Goal: Information Seeking & Learning: Learn about a topic

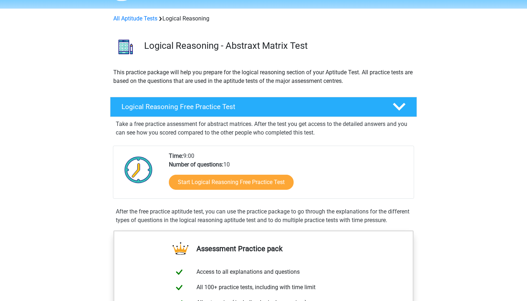
scroll to position [23, 0]
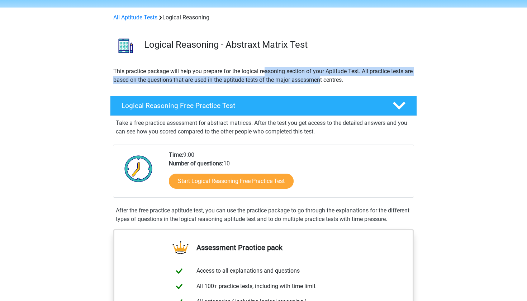
drag, startPoint x: 265, startPoint y: 70, endPoint x: 331, endPoint y: 79, distance: 66.7
click at [275, 78] on p "This practice package will help you prepare for the logical reasoning section o…" at bounding box center [263, 75] width 300 height 17
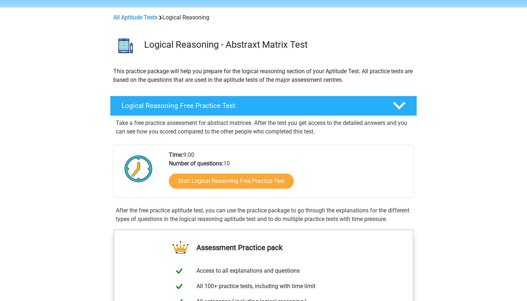
click at [275, 158] on div "Time: 9:00 Number of questions: 10 Start Logical Reasoning Free Practice Test" at bounding box center [288, 174] width 250 height 47
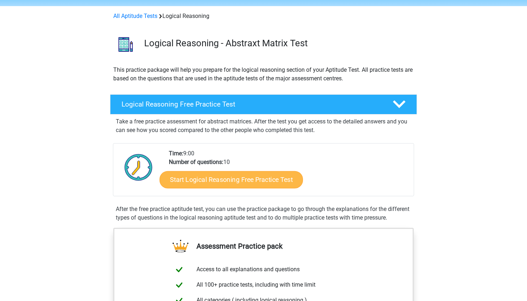
click at [263, 178] on link "Start Logical Reasoning Free Practice Test" at bounding box center [231, 179] width 143 height 17
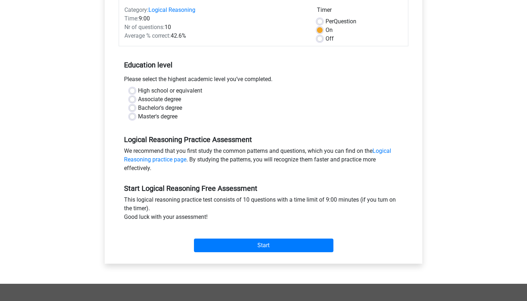
scroll to position [97, 0]
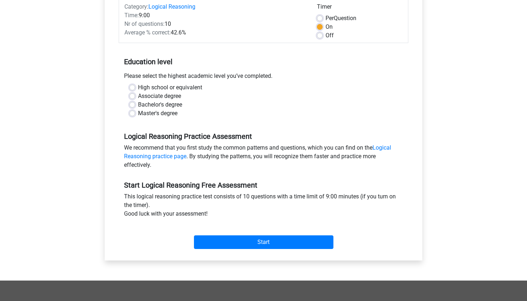
click at [165, 90] on label "High school or equivalent" at bounding box center [170, 87] width 64 height 9
click at [135, 90] on input "High school or equivalent" at bounding box center [132, 86] width 6 height 7
radio input "true"
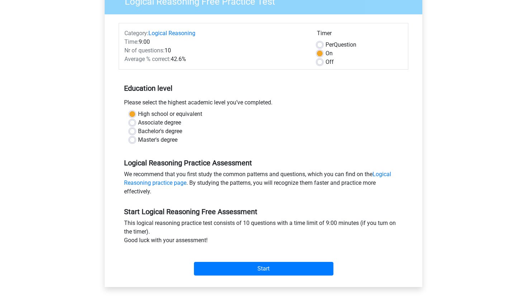
scroll to position [77, 0]
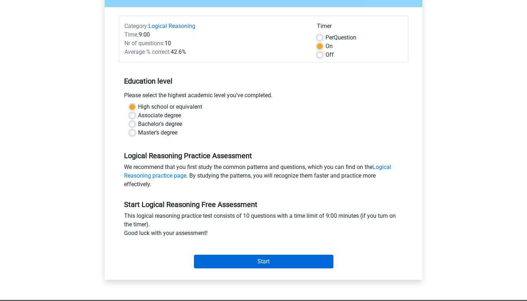
click at [259, 262] on input "Start" at bounding box center [263, 262] width 139 height 14
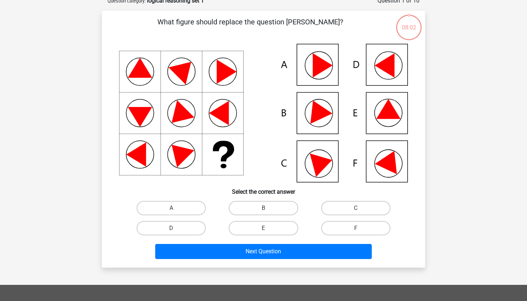
scroll to position [40, 0]
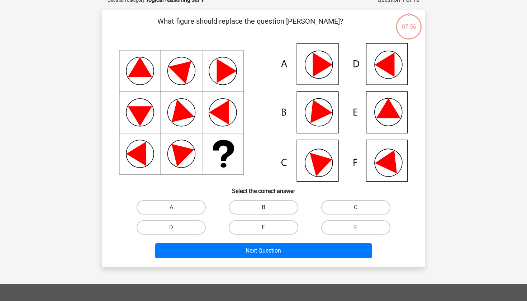
click at [273, 208] on label "B" at bounding box center [263, 207] width 69 height 14
click at [268, 208] on input "B" at bounding box center [266, 209] width 5 height 5
radio input "true"
click at [186, 209] on label "A" at bounding box center [171, 207] width 69 height 14
click at [176, 209] on input "A" at bounding box center [173, 209] width 5 height 5
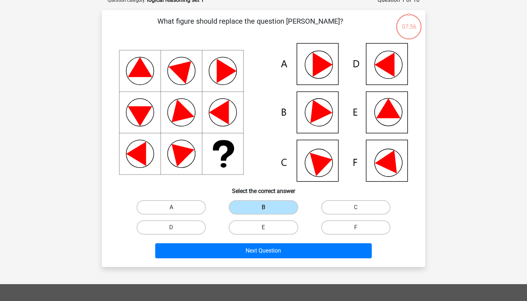
radio input "true"
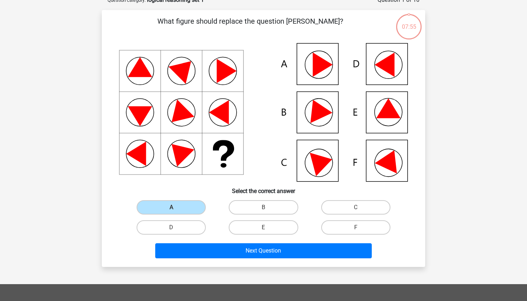
click at [268, 261] on div "What figure should replace the question [PERSON_NAME]?" at bounding box center [263, 138] width 323 height 257
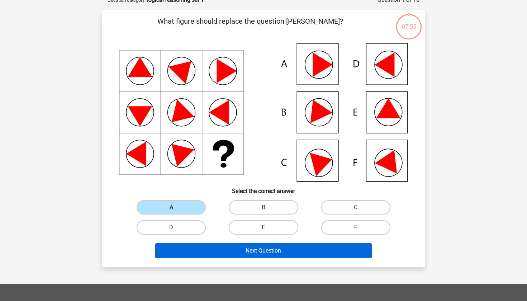
click at [267, 250] on button "Next Question" at bounding box center [263, 250] width 217 height 15
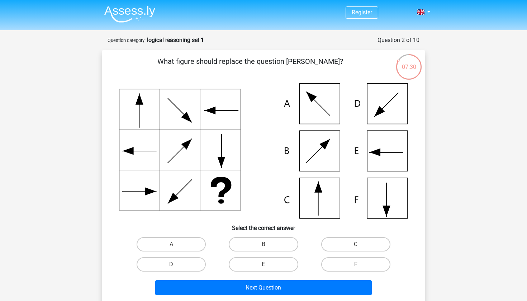
scroll to position [0, 0]
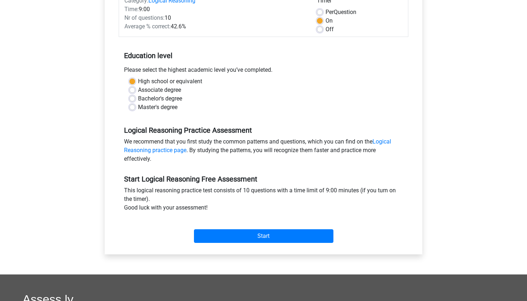
scroll to position [106, 0]
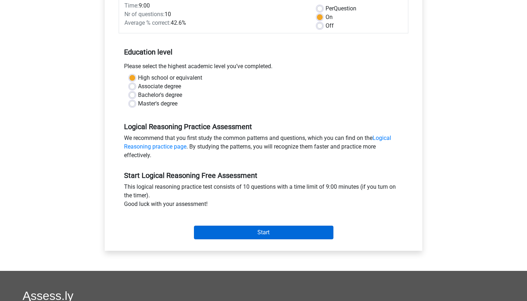
click at [255, 228] on input "Start" at bounding box center [263, 233] width 139 height 14
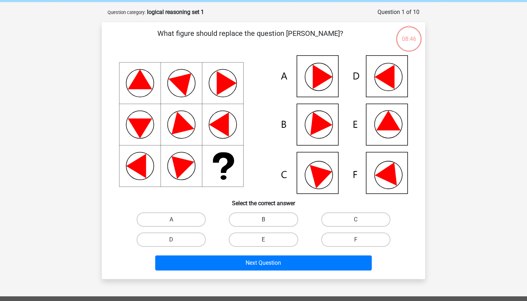
scroll to position [28, 0]
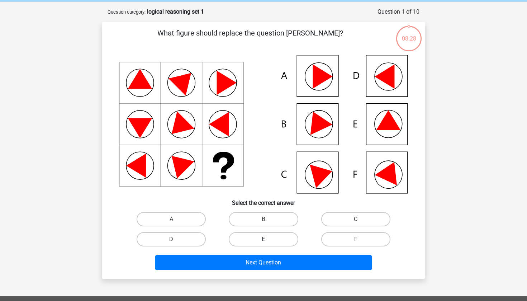
click at [282, 239] on label "E" at bounding box center [263, 239] width 69 height 14
click at [268, 239] on input "E" at bounding box center [266, 241] width 5 height 5
radio input "true"
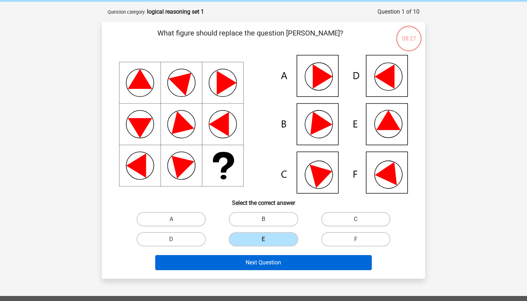
click at [281, 263] on button "Next Question" at bounding box center [263, 262] width 217 height 15
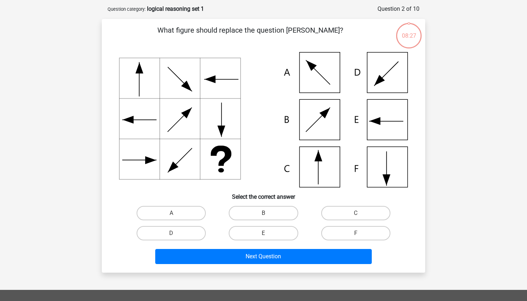
scroll to position [31, 0]
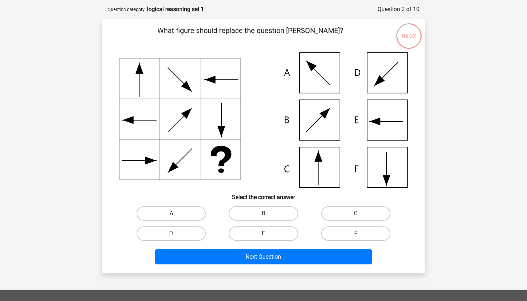
click at [170, 209] on label "A" at bounding box center [171, 213] width 69 height 14
click at [171, 213] on input "A" at bounding box center [173, 215] width 5 height 5
radio input "true"
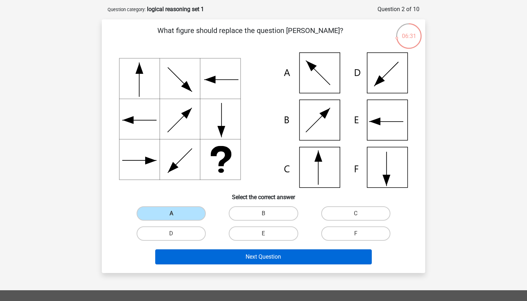
click at [257, 255] on button "Next Question" at bounding box center [263, 256] width 217 height 15
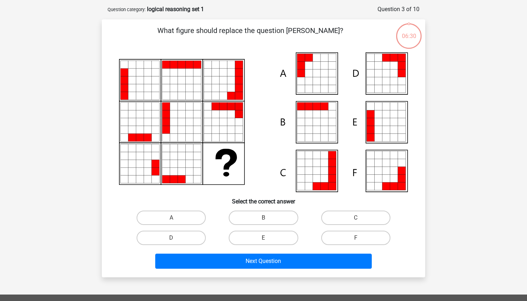
scroll to position [36, 0]
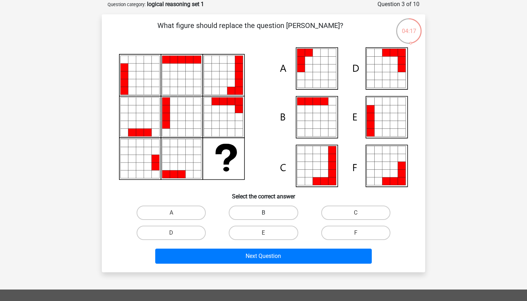
click at [249, 213] on label "B" at bounding box center [263, 212] width 69 height 14
click at [264, 213] on input "B" at bounding box center [266, 215] width 5 height 5
radio input "true"
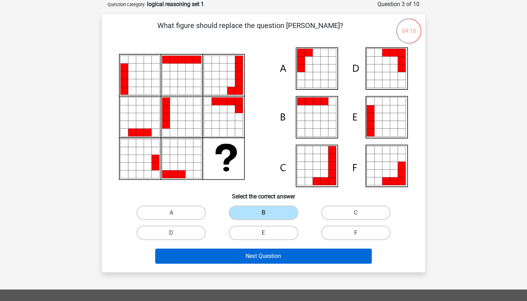
click at [264, 256] on button "Next Question" at bounding box center [263, 255] width 217 height 15
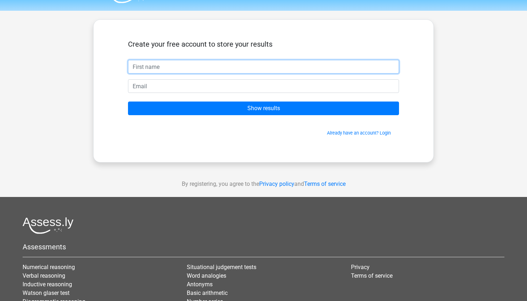
scroll to position [13, 0]
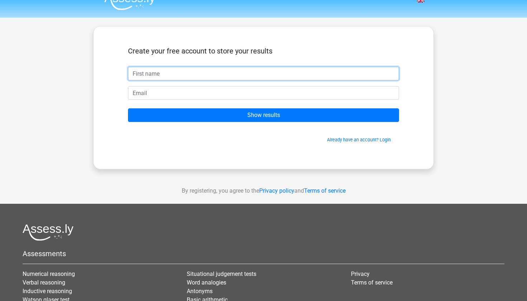
click at [302, 70] on input "text" at bounding box center [263, 74] width 271 height 14
click at [378, 71] on input "text" at bounding box center [263, 74] width 271 height 14
click at [375, 72] on input "text" at bounding box center [263, 74] width 271 height 14
type input "Hibba"
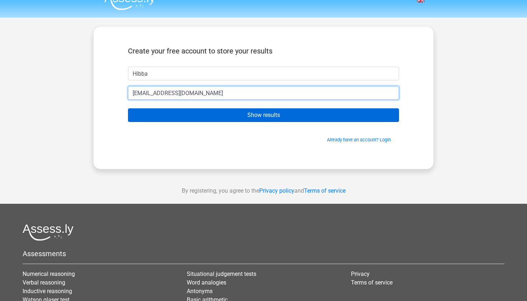
type input "[EMAIL_ADDRESS][DOMAIN_NAME]"
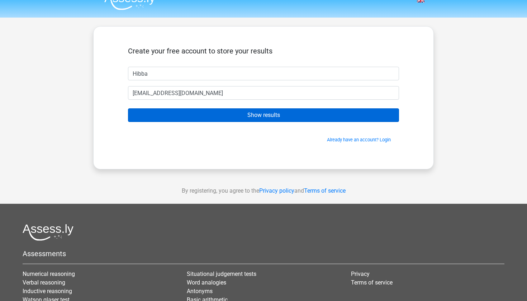
click at [354, 119] on input "Show results" at bounding box center [263, 115] width 271 height 14
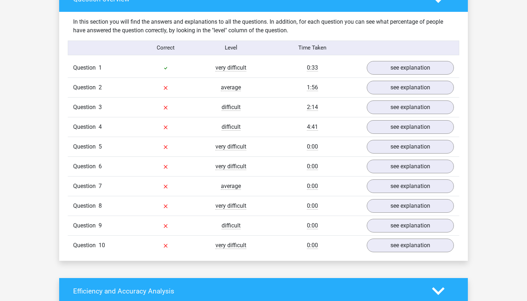
scroll to position [543, 0]
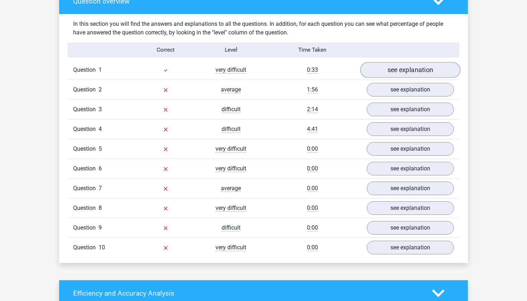
click at [384, 69] on link "see explanation" at bounding box center [410, 70] width 100 height 16
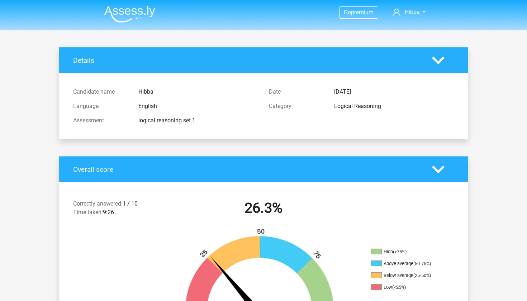
scroll to position [0, 0]
